Goal: Navigation & Orientation: Find specific page/section

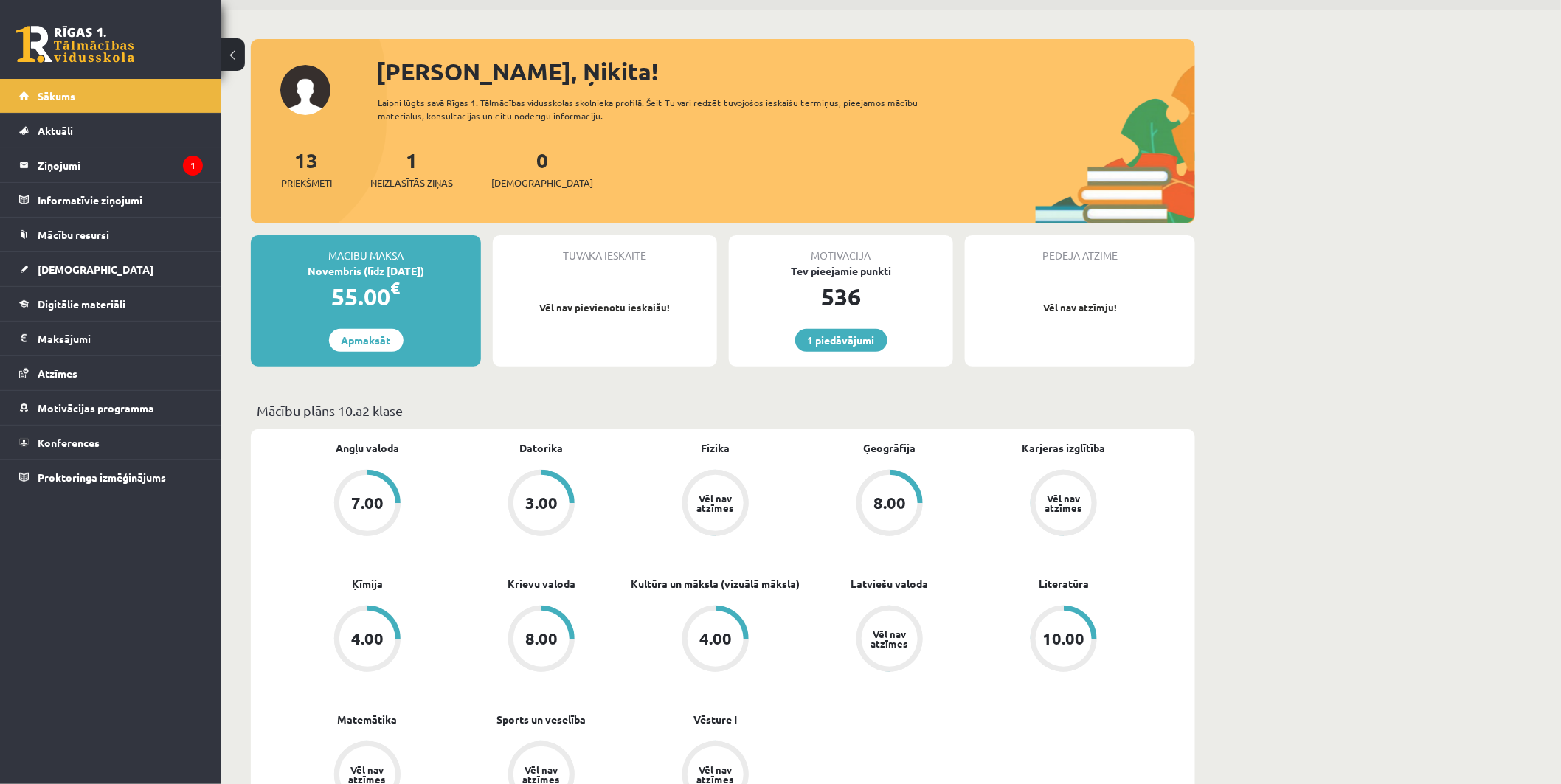
scroll to position [245, 0]
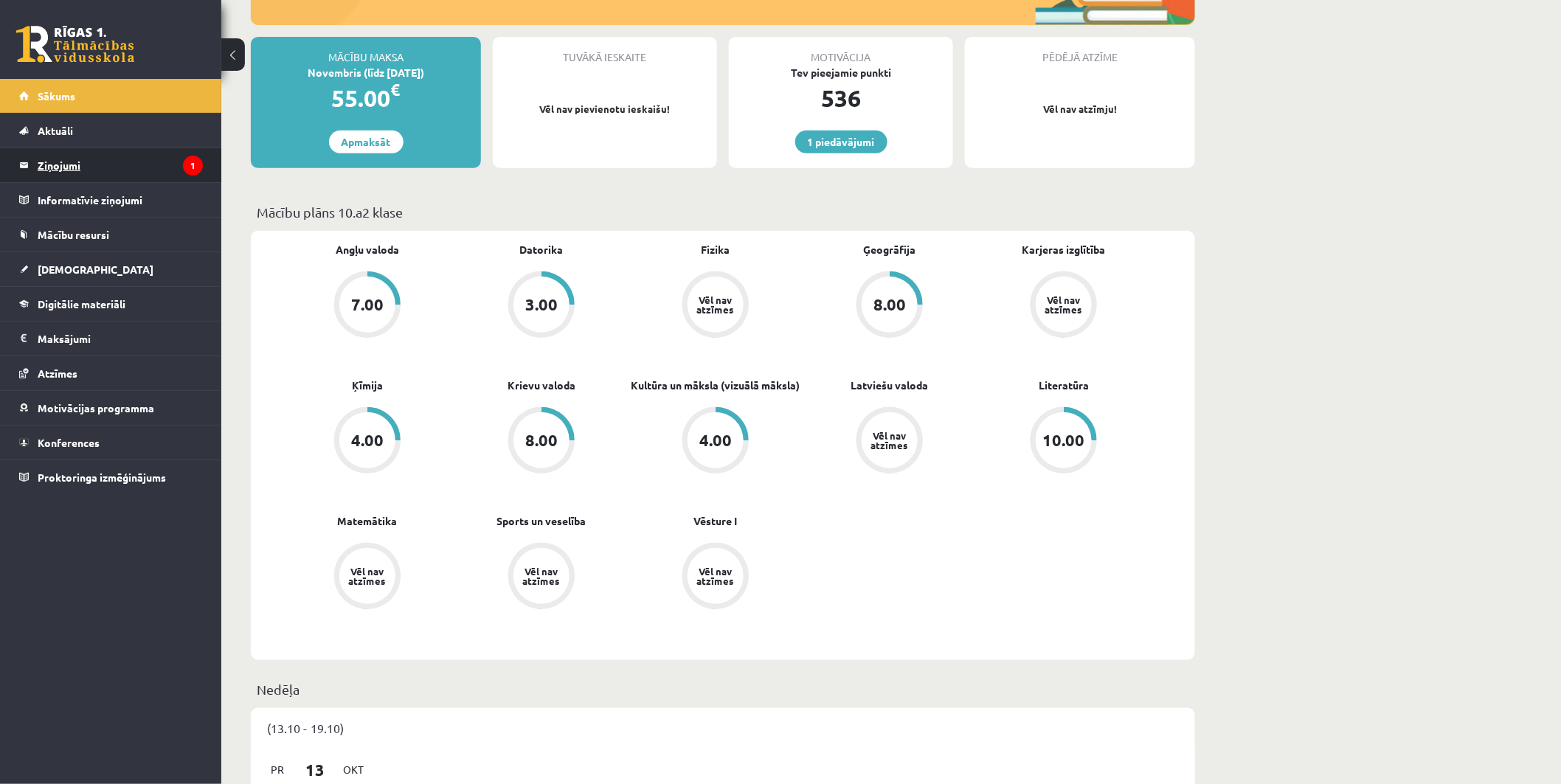
click at [61, 162] on legend "Ziņojumi 1" at bounding box center [120, 165] width 165 height 34
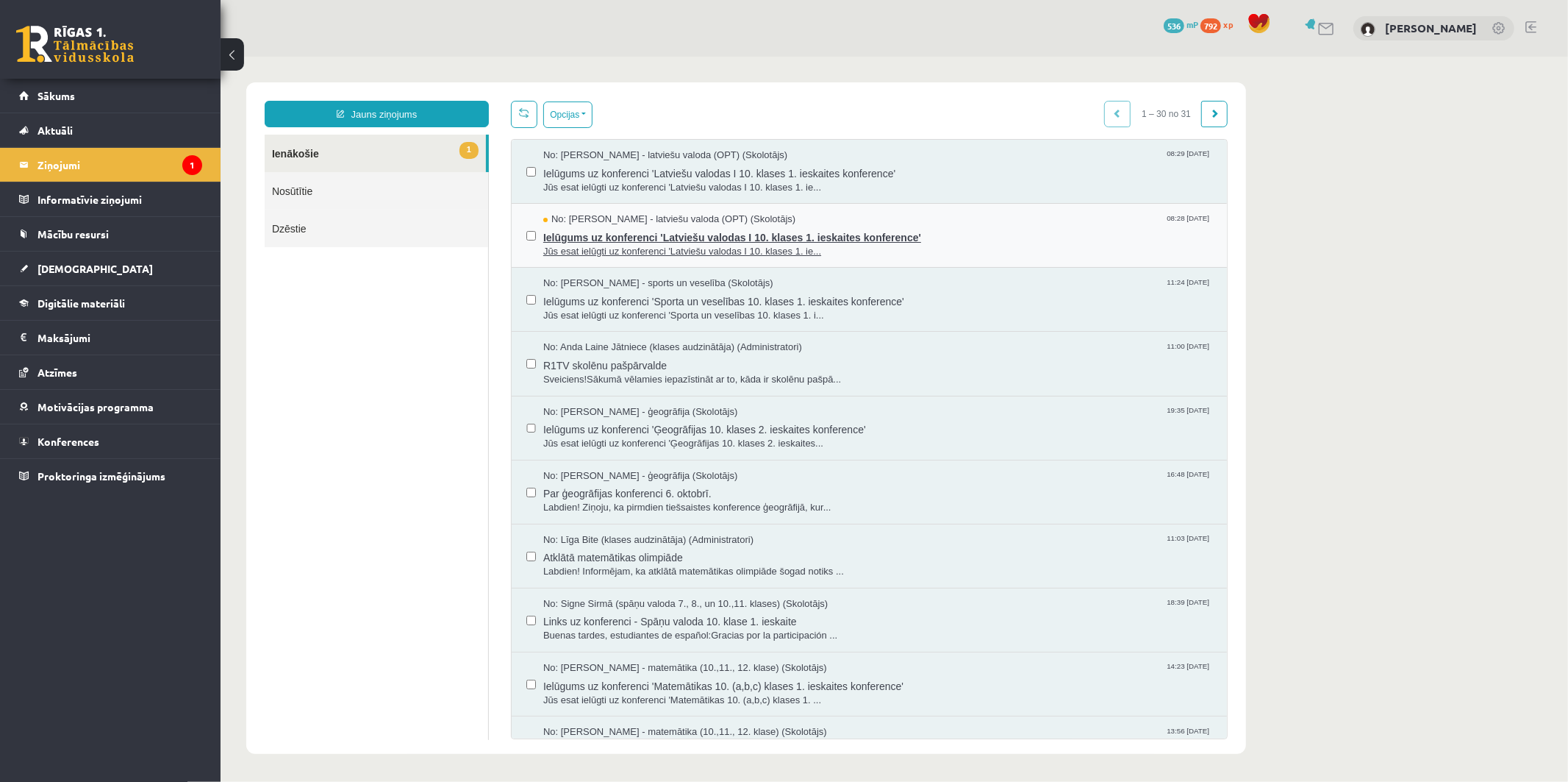
click at [677, 245] on span "Jūs esat ielūgti uz konferenci 'Latviešu valodas I 10. klases 1. ie..." at bounding box center [877, 251] width 669 height 14
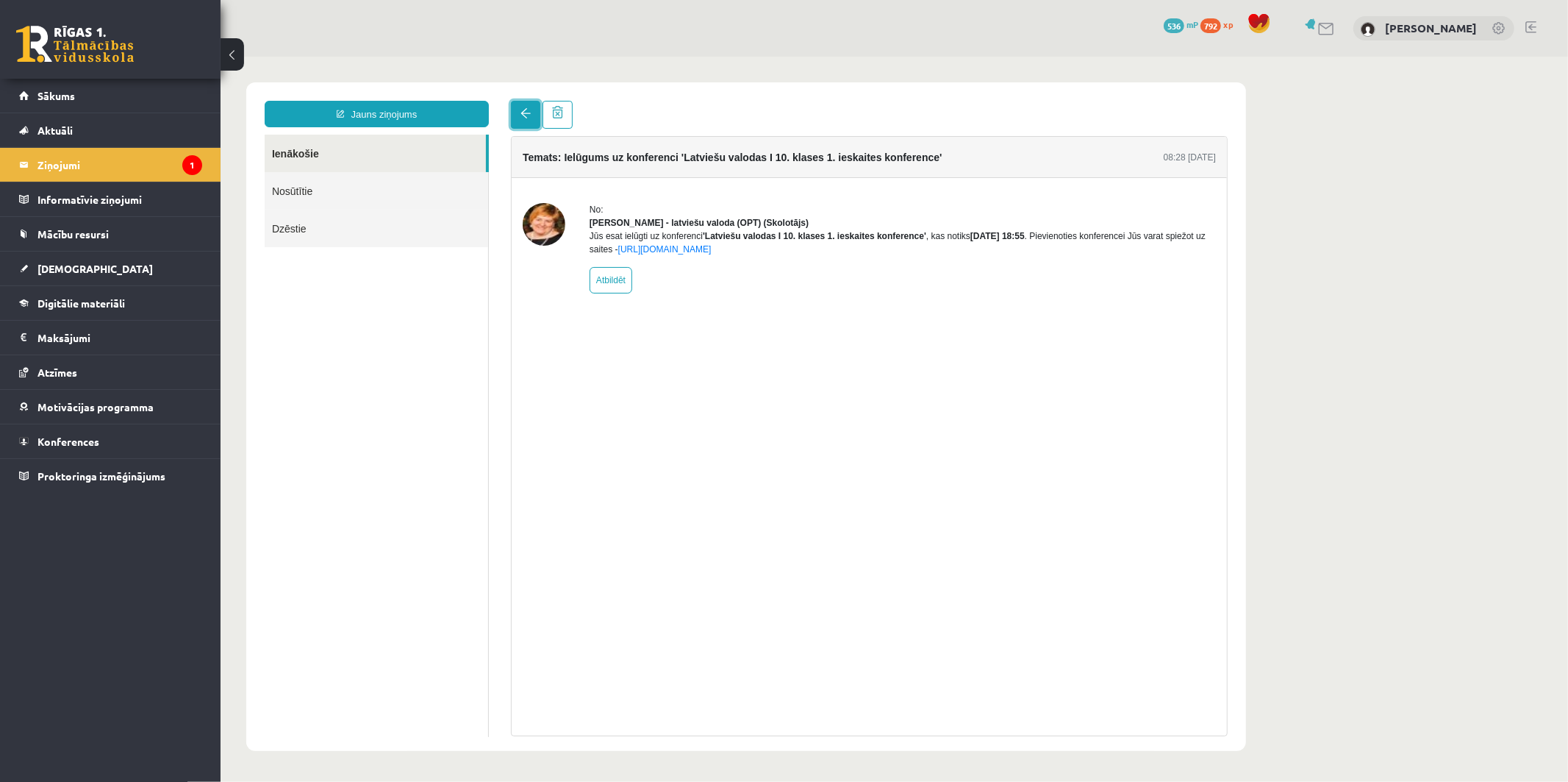
click at [526, 108] on span at bounding box center [525, 113] width 10 height 10
click at [22, 158] on link "Ziņojumi 1" at bounding box center [110, 164] width 183 height 34
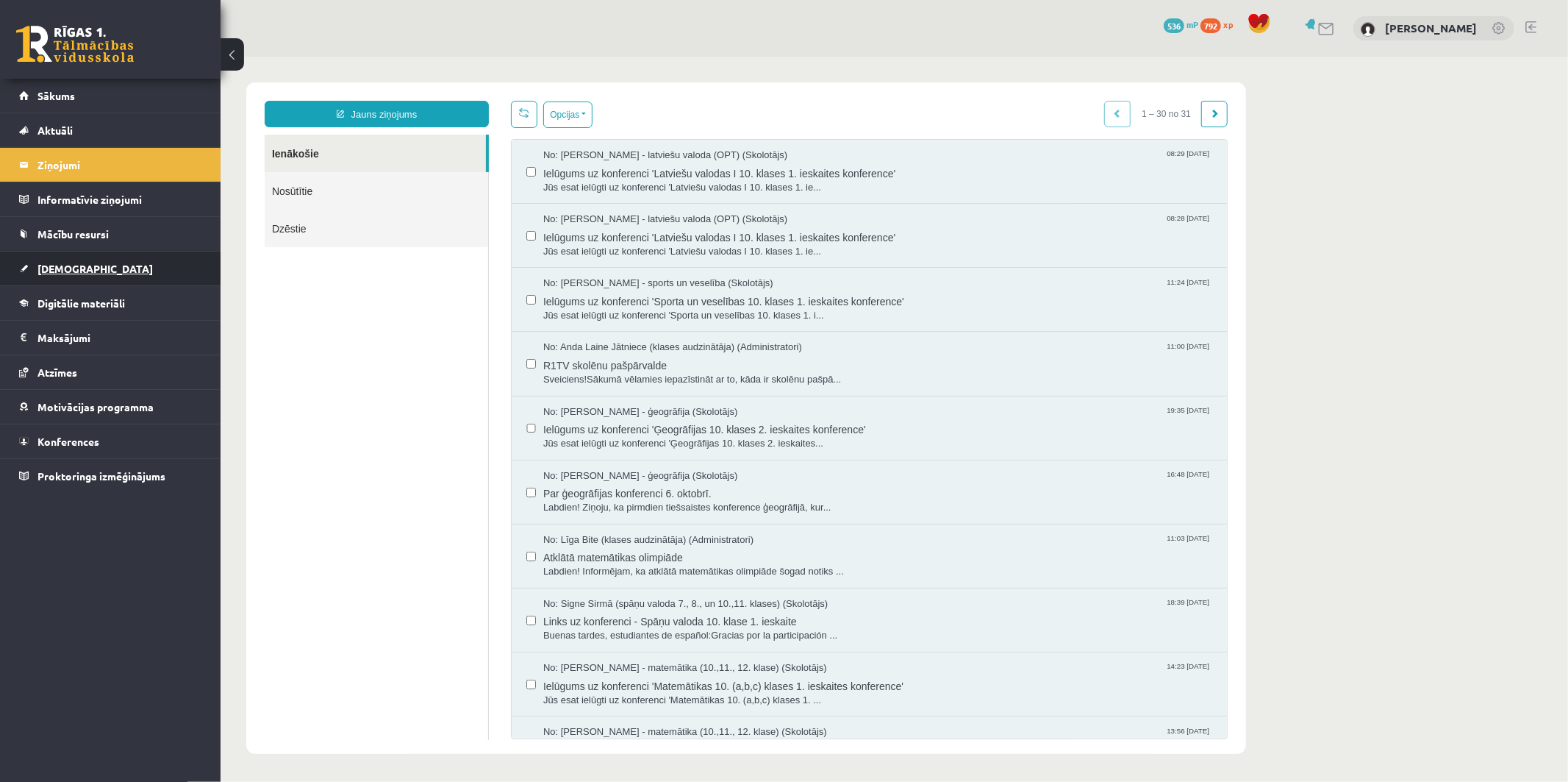
click at [70, 265] on span "[DEMOGRAPHIC_DATA]" at bounding box center [96, 268] width 115 height 13
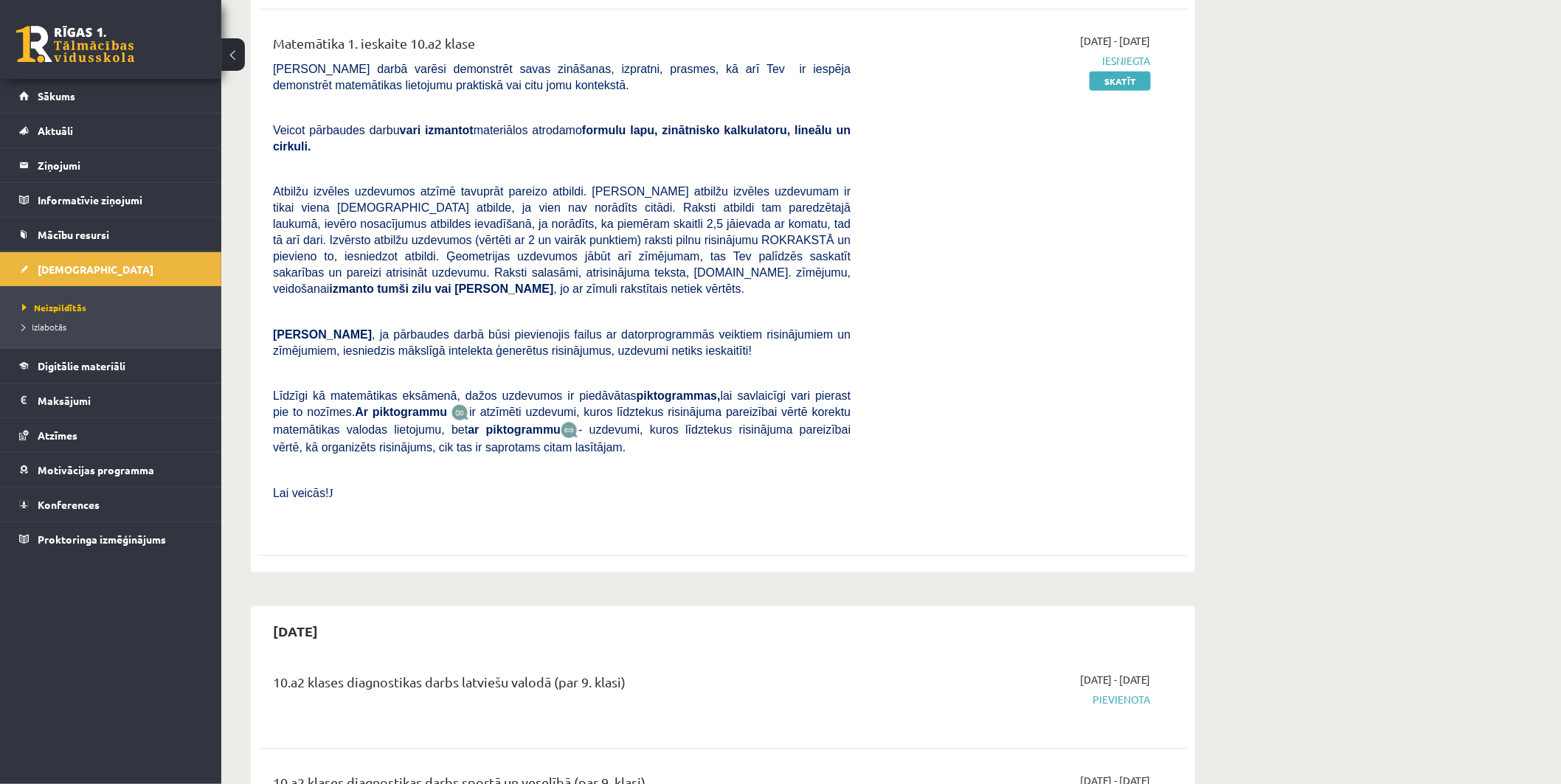
scroll to position [491, 0]
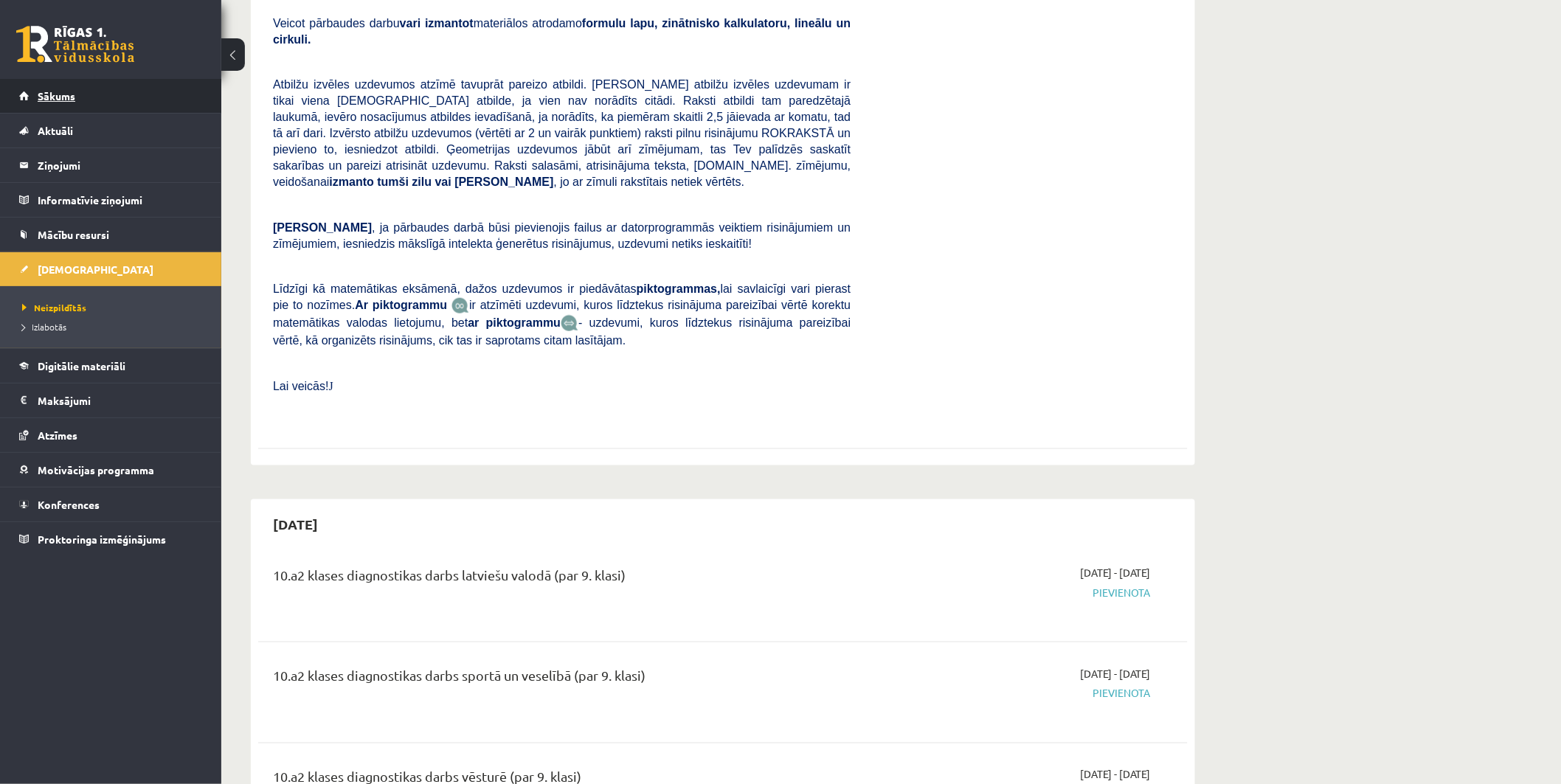
click at [59, 97] on span "Sākums" at bounding box center [57, 95] width 38 height 13
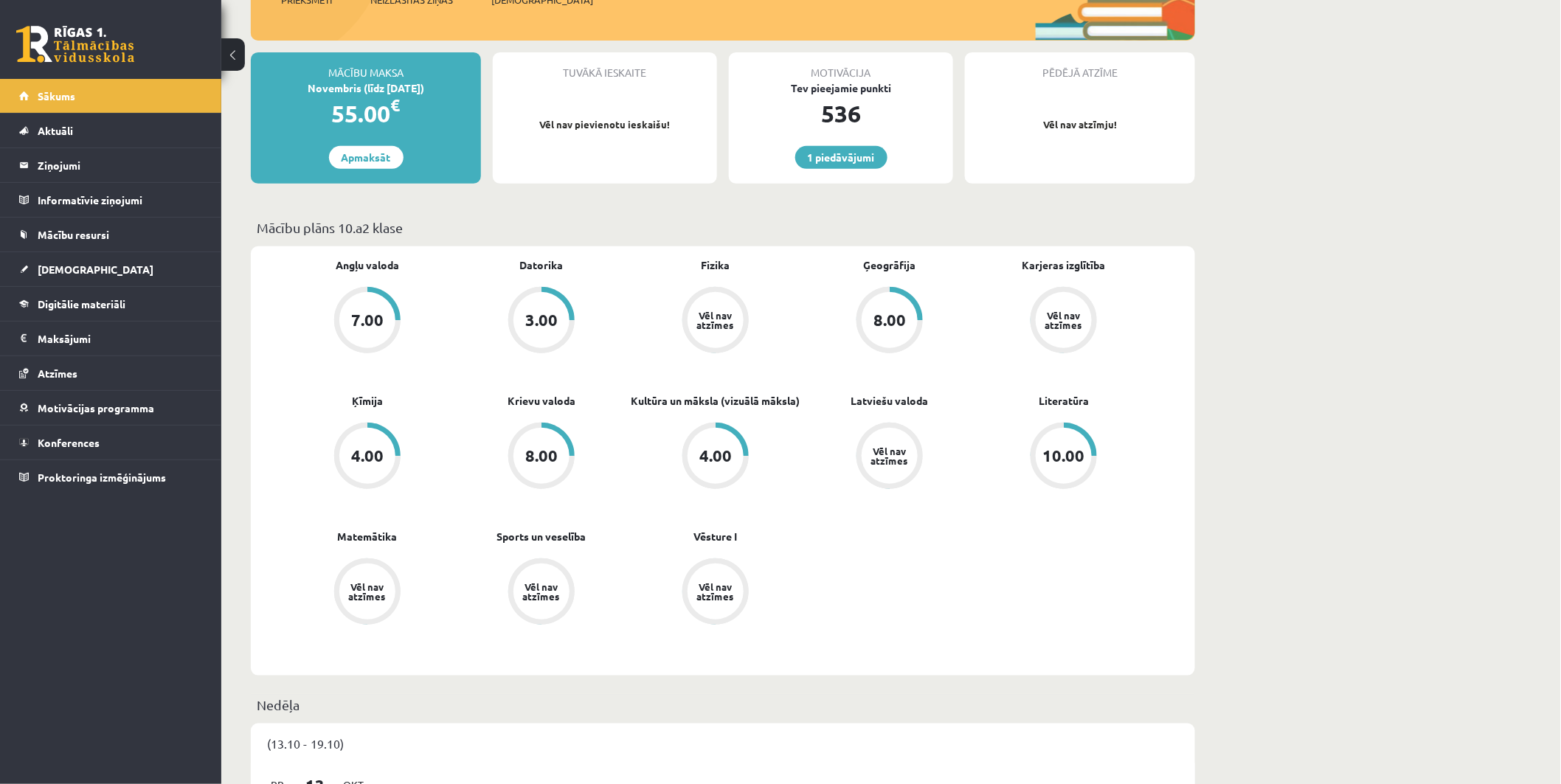
scroll to position [245, 0]
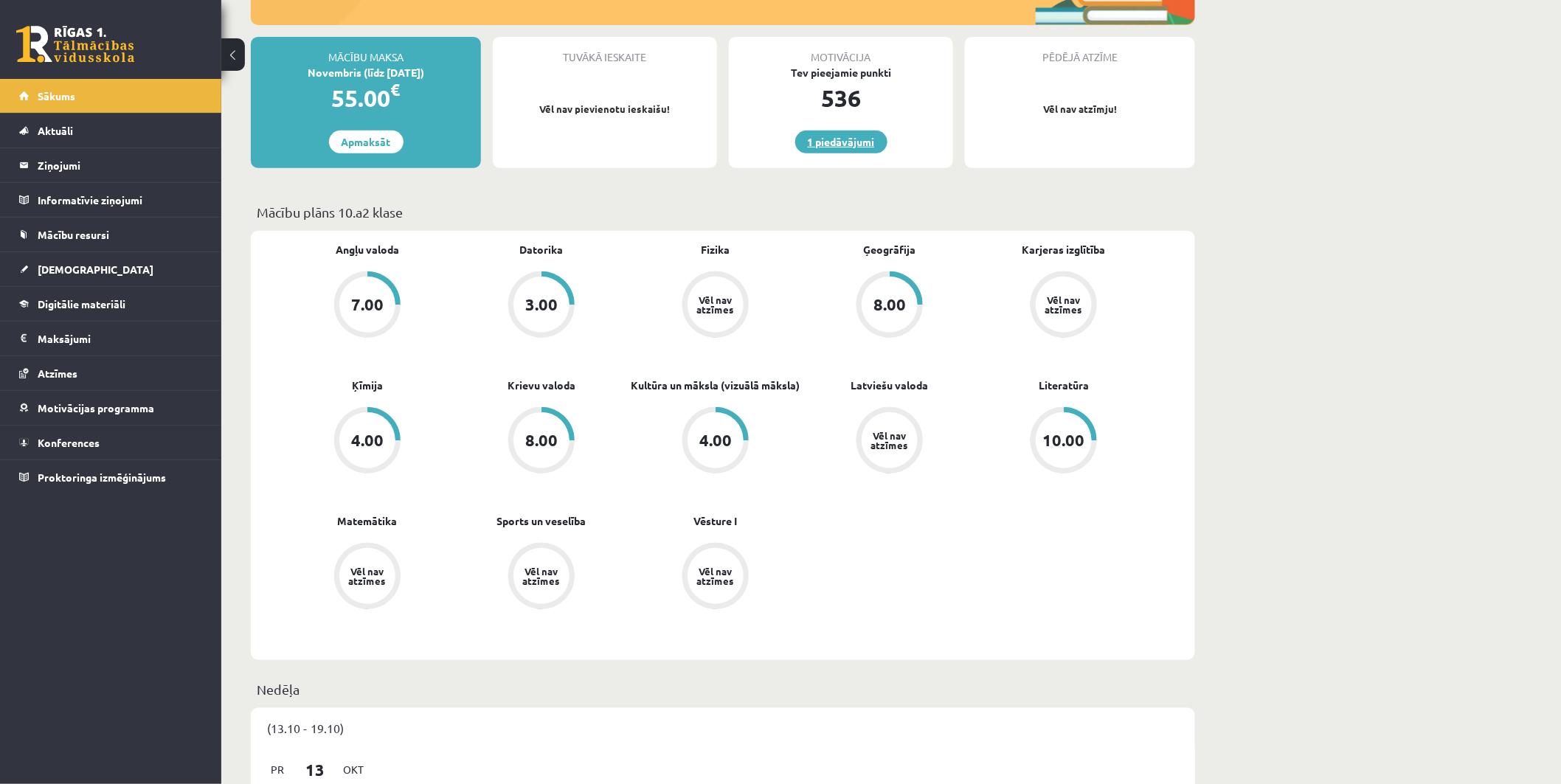
click at [831, 138] on link "1 piedāvājumi" at bounding box center [841, 142] width 92 height 22
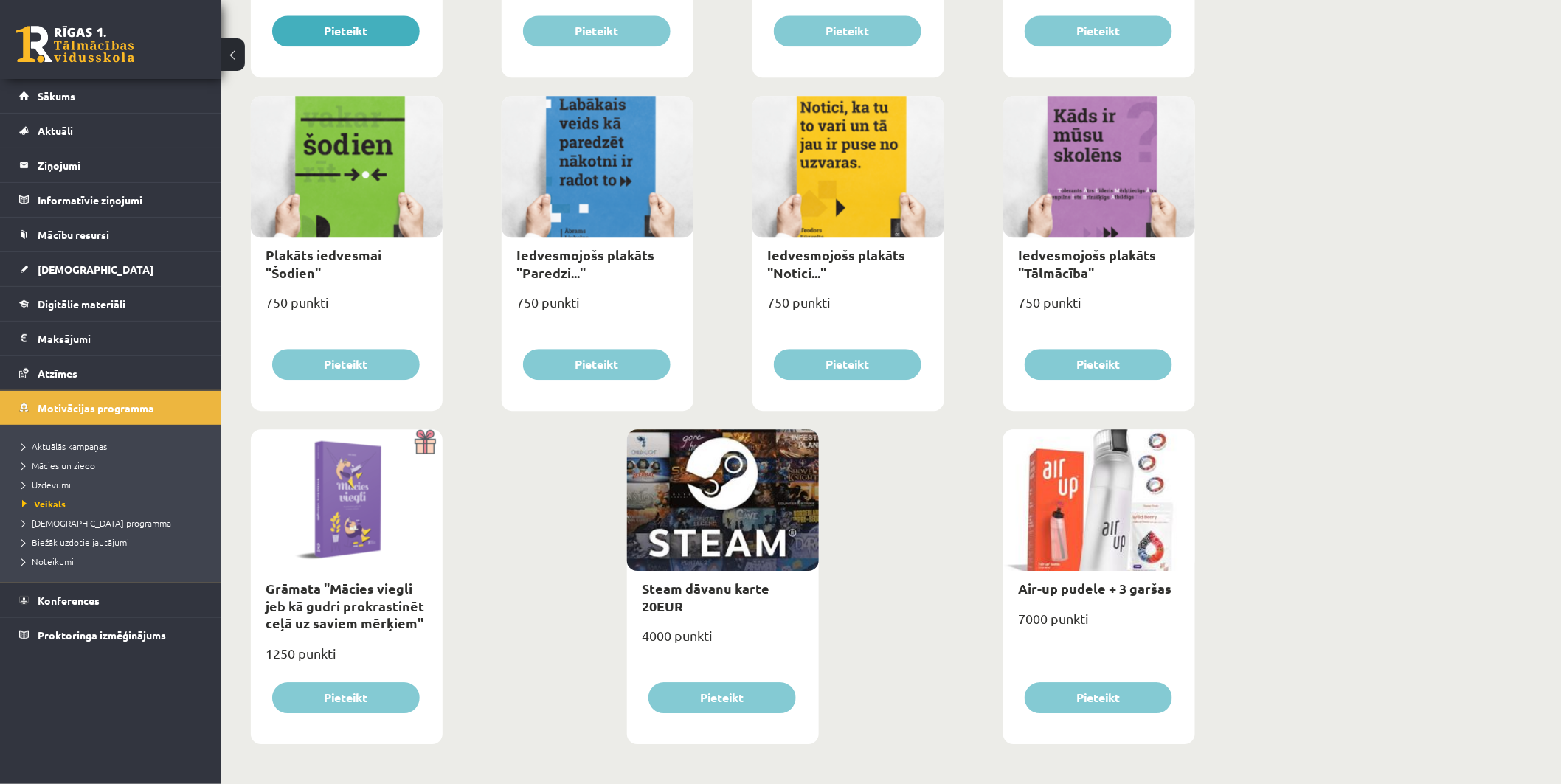
scroll to position [1154, 0]
